Goal: Task Accomplishment & Management: Complete application form

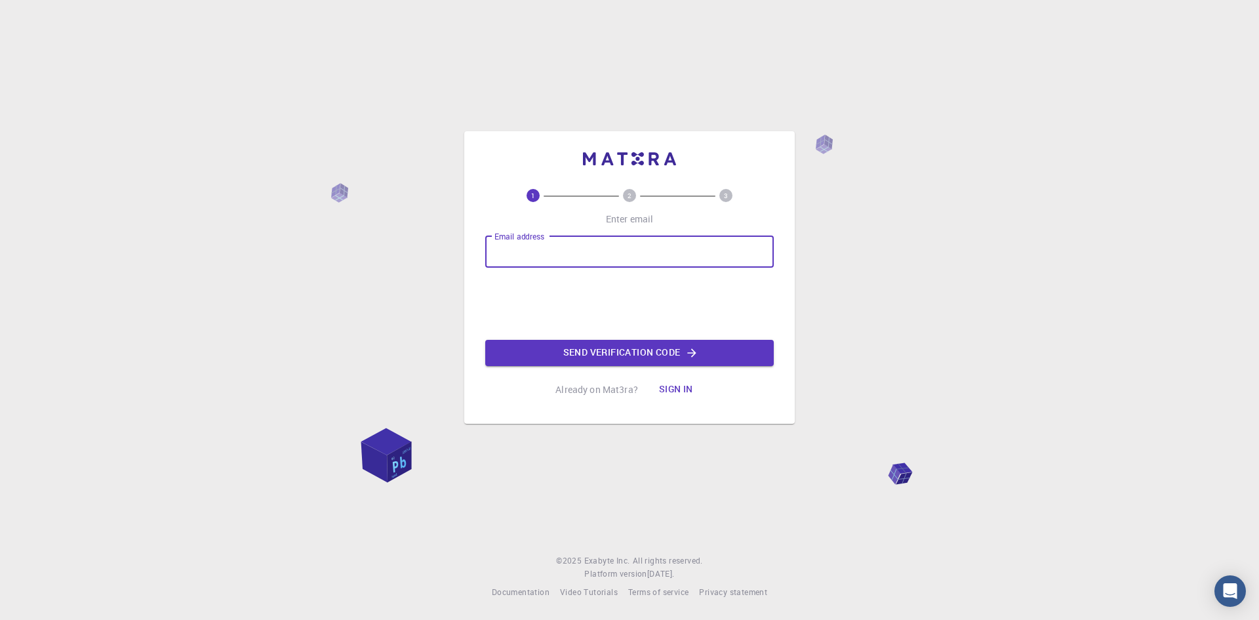
type input "[EMAIL_ADDRESS][DOMAIN_NAME]"
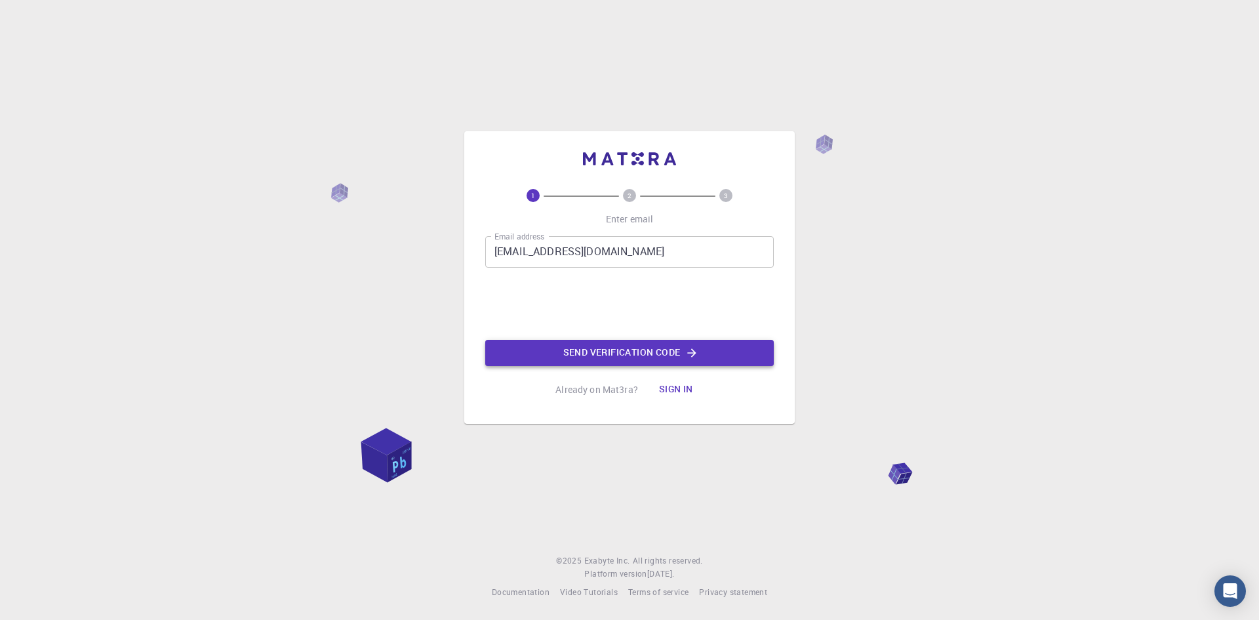
click at [551, 353] on button "Send verification code" at bounding box center [629, 353] width 289 height 26
click at [551, 350] on button "Send verification code" at bounding box center [629, 353] width 289 height 26
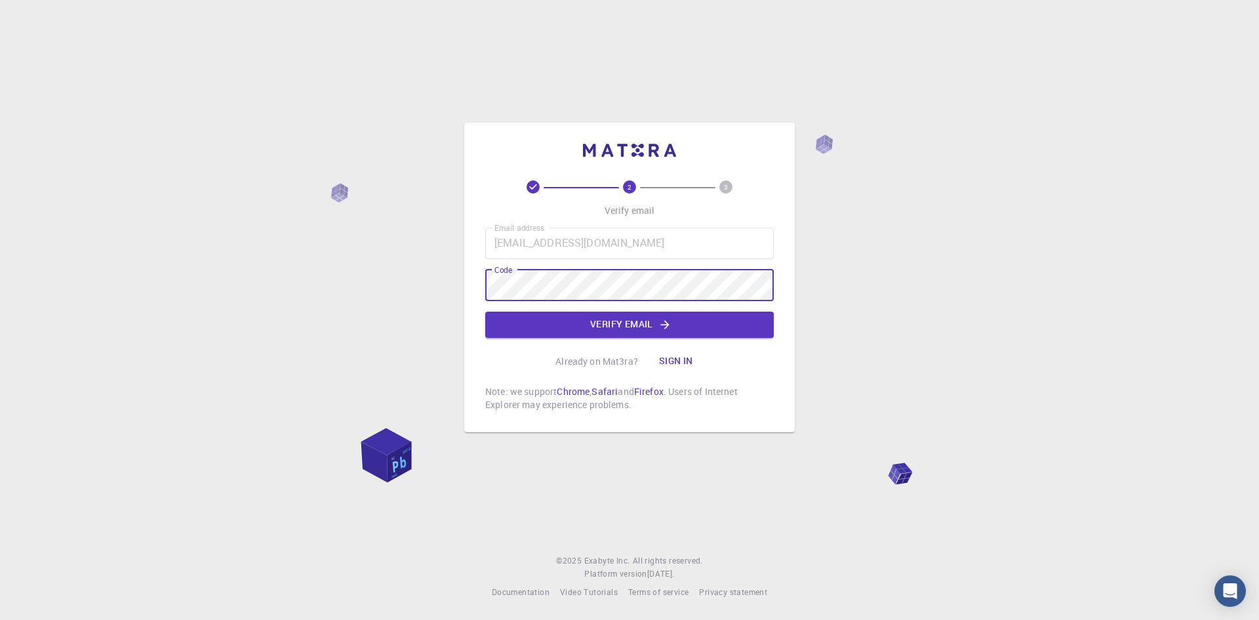
click at [565, 319] on button "Verify email" at bounding box center [629, 324] width 289 height 26
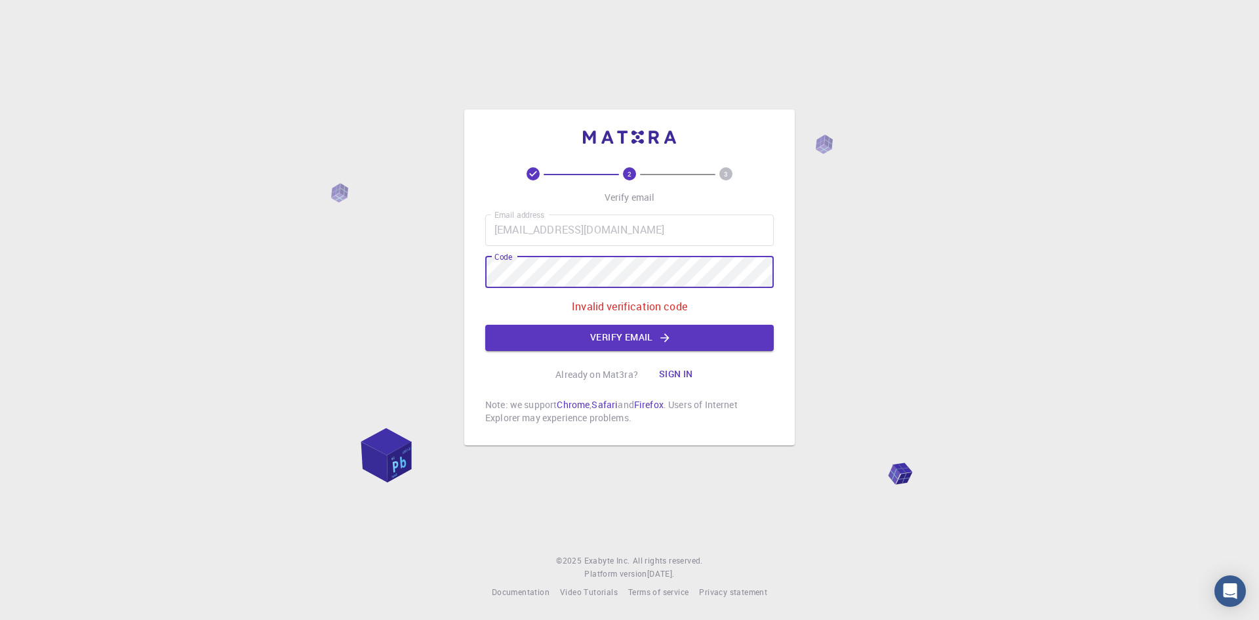
click at [433, 271] on div "2 3 Verify email Email address [EMAIL_ADDRESS][DOMAIN_NAME] Email address Code …" at bounding box center [629, 310] width 1259 height 620
click at [576, 334] on button "Verify email" at bounding box center [629, 338] width 289 height 26
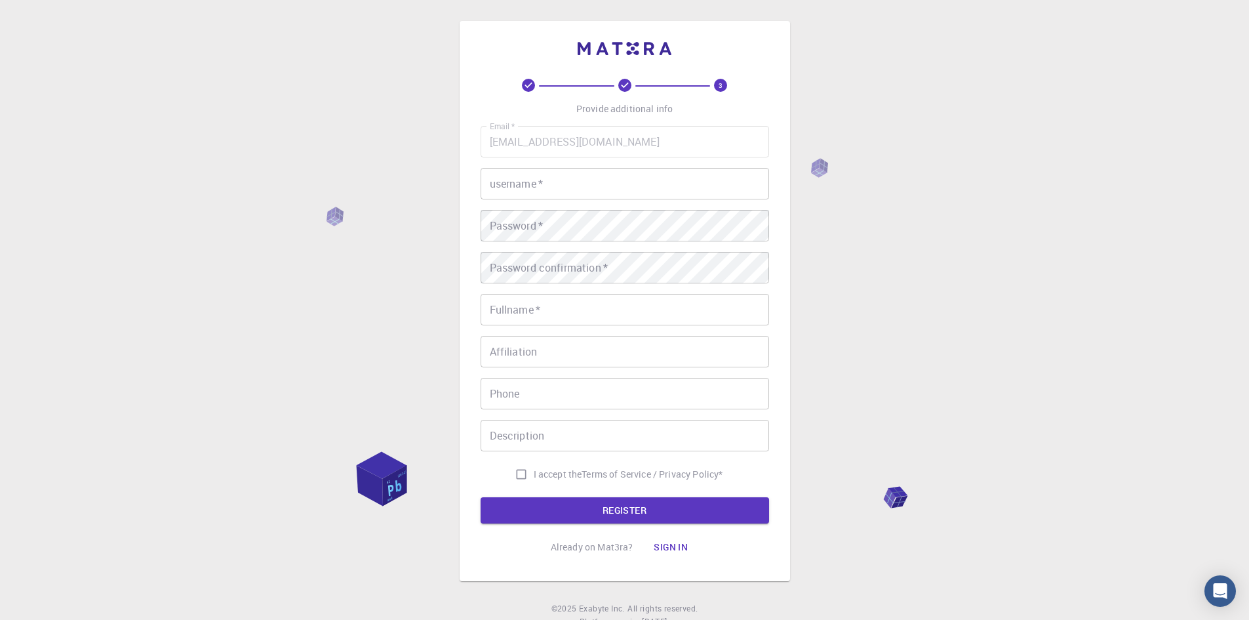
click at [637, 180] on input "username   *" at bounding box center [625, 183] width 289 height 31
type input "sreynich55"
